Goal: Transaction & Acquisition: Purchase product/service

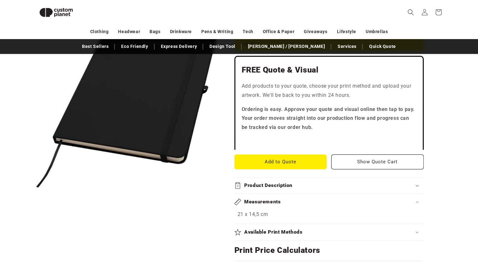
scroll to position [175, 0]
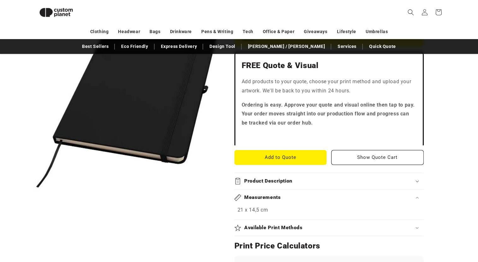
click at [277, 184] on h2 "Product Description" at bounding box center [268, 181] width 48 height 7
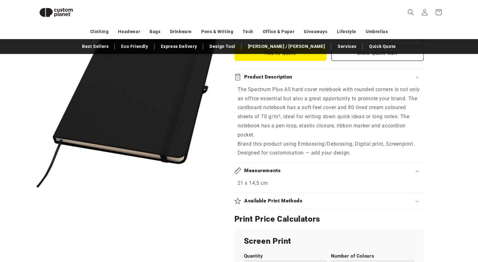
scroll to position [286, 0]
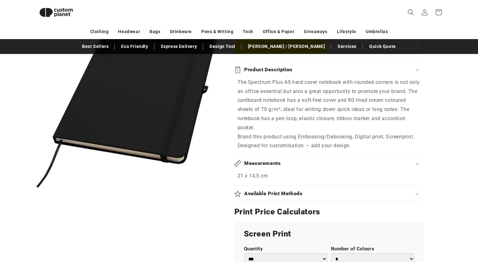
click at [280, 195] on h2 "Available Print Methods" at bounding box center [273, 194] width 58 height 7
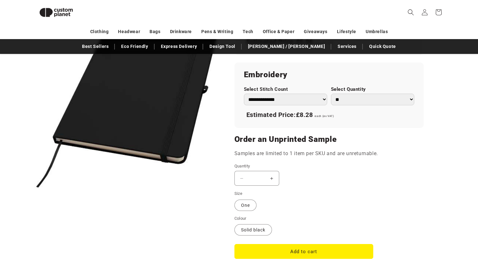
scroll to position [538, 0]
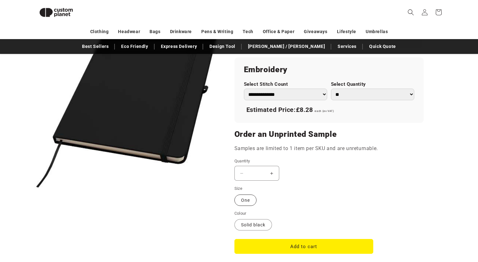
click at [251, 202] on label "One Variant sold out or unavailable" at bounding box center [246, 200] width 22 height 11
click at [292, 248] on button "Add to cart" at bounding box center [304, 246] width 139 height 15
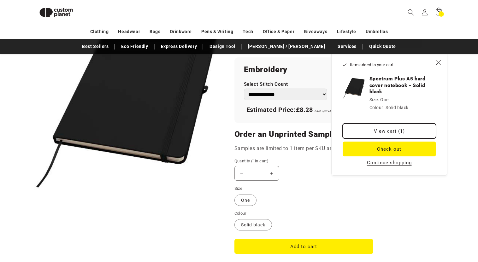
click at [391, 134] on link "View cart (1)" at bounding box center [389, 131] width 93 height 15
